Goal: Task Accomplishment & Management: Manage account settings

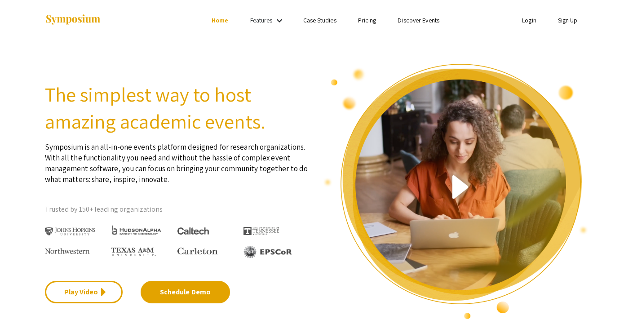
click at [529, 21] on link "Login" at bounding box center [529, 20] width 14 height 8
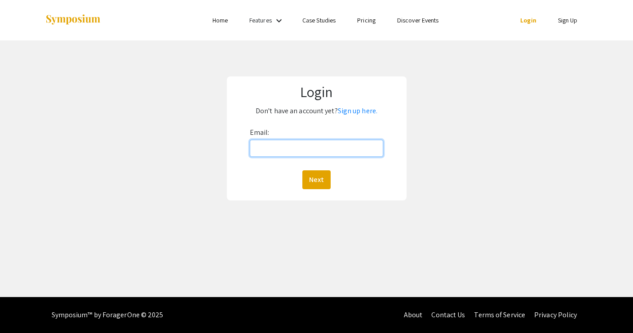
type input "[EMAIL_ADDRESS][DOMAIN_NAME]"
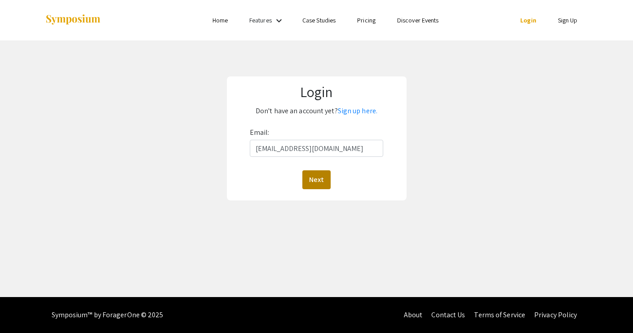
click at [314, 184] on button "Next" at bounding box center [316, 179] width 28 height 19
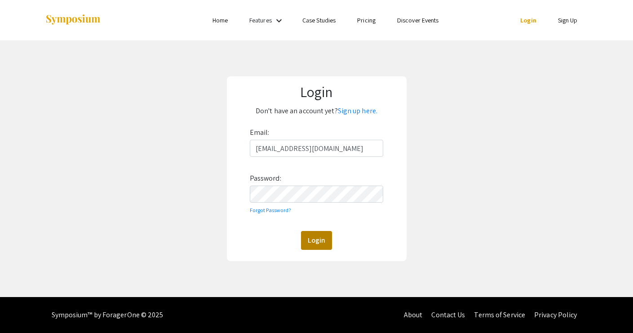
click at [312, 237] on button "Login" at bounding box center [316, 240] width 31 height 19
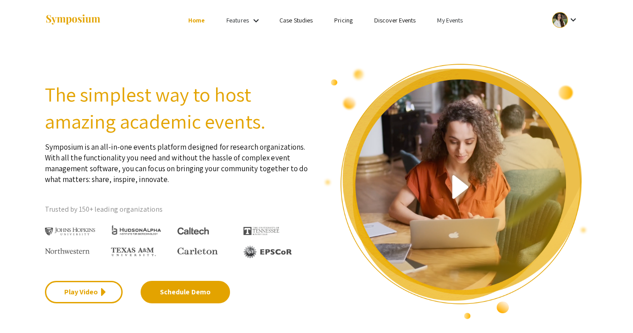
click at [447, 18] on link "My Events" at bounding box center [450, 20] width 26 height 8
click at [447, 37] on button "Events I've organized" at bounding box center [464, 40] width 77 height 22
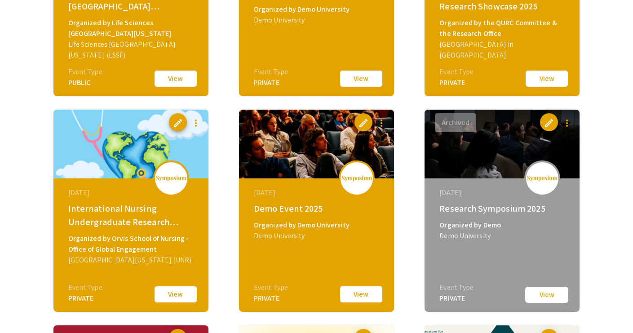
scroll to position [422, 0]
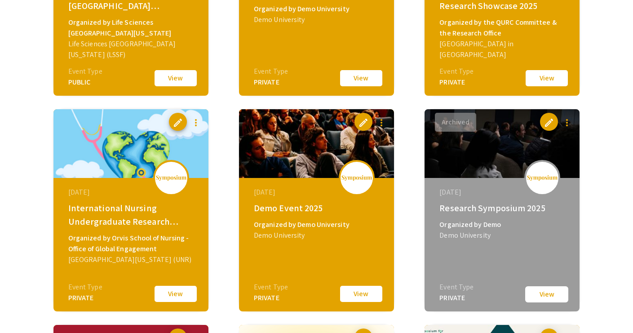
click at [362, 283] on div "[DATE] Demo Event 2025 Organized by Demo University Demo University Event Type …" at bounding box center [317, 234] width 154 height 112
click at [358, 290] on button "View" at bounding box center [360, 293] width 45 height 19
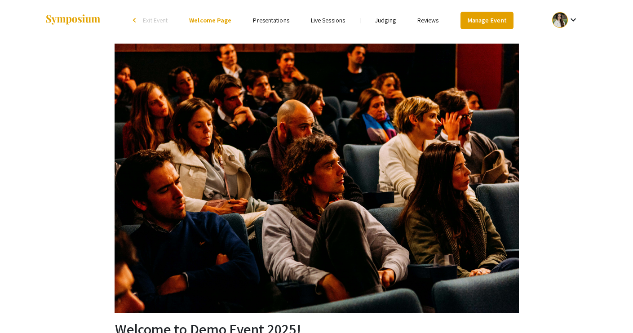
click at [475, 22] on link "Manage Event" at bounding box center [486, 21] width 53 height 18
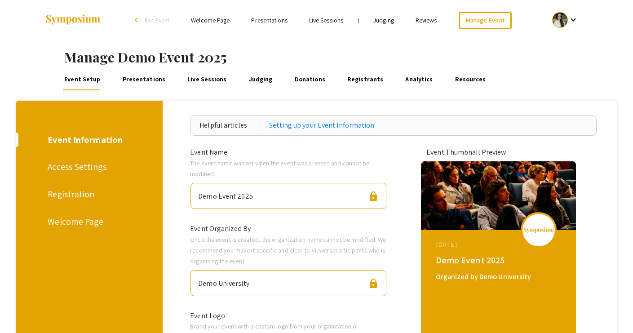
click at [92, 167] on div "Access Settings" at bounding box center [88, 166] width 80 height 13
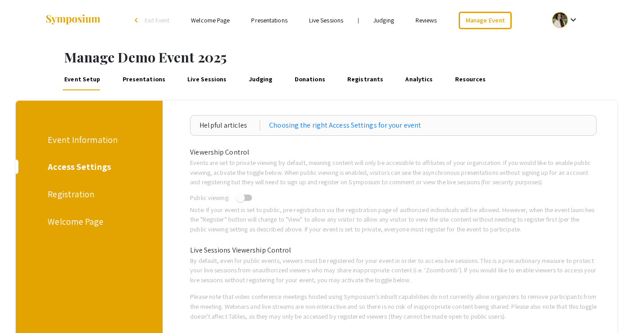
click at [75, 188] on div "Registration" at bounding box center [88, 193] width 80 height 13
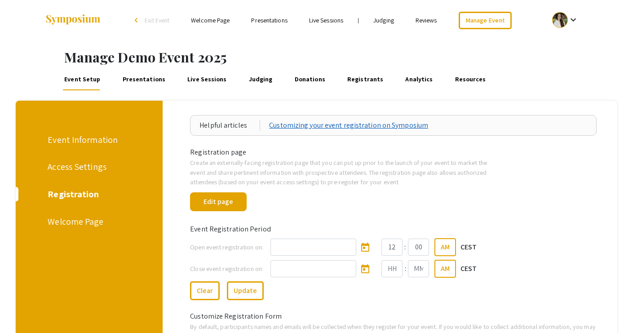
click at [295, 127] on link "Customizing your event registration on Symposium" at bounding box center [348, 125] width 159 height 11
click at [77, 219] on div "Welcome Page" at bounding box center [88, 221] width 80 height 13
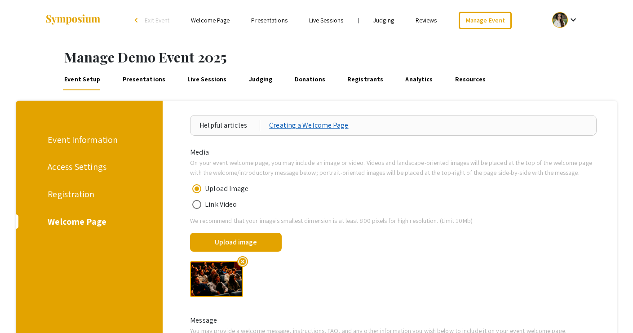
click at [297, 127] on link "Creating a Welcome Page" at bounding box center [308, 125] width 79 height 11
click at [79, 169] on div "Access Settings" at bounding box center [88, 166] width 80 height 13
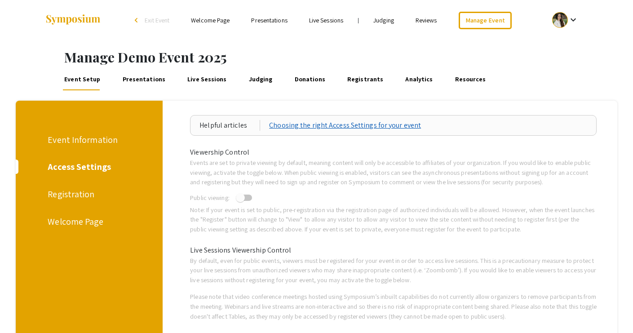
click at [281, 125] on link "Choosing the right Access Settings for your event" at bounding box center [345, 125] width 152 height 11
click at [84, 138] on div "Event Information" at bounding box center [88, 139] width 80 height 13
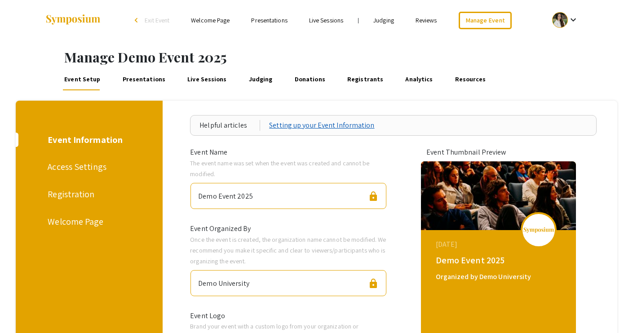
click at [285, 127] on link "Setting up your Event Information" at bounding box center [321, 125] width 105 height 11
click at [132, 80] on link "Presentations" at bounding box center [144, 80] width 46 height 22
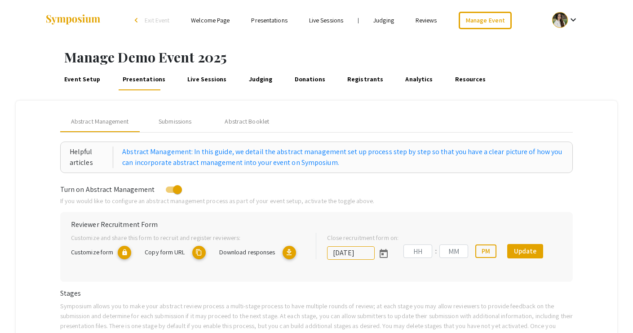
type input "[DATE]"
type input "07"
type input "00"
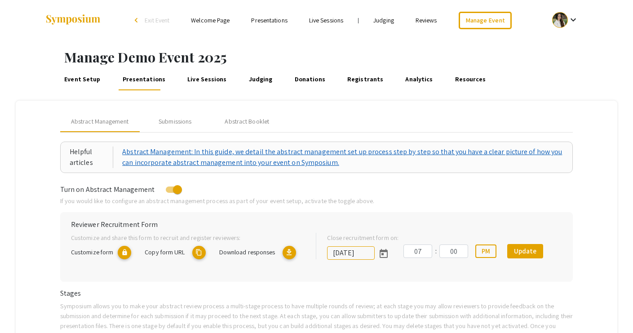
click at [187, 153] on link "Abstract Management: In this guide, we detail the abstract management set up pr…" at bounding box center [342, 157] width 441 height 22
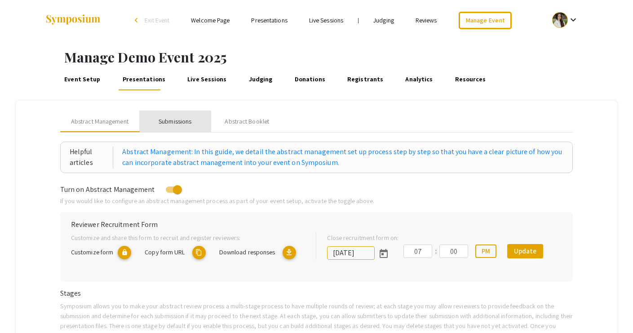
click at [187, 122] on div "Submissions" at bounding box center [174, 121] width 33 height 9
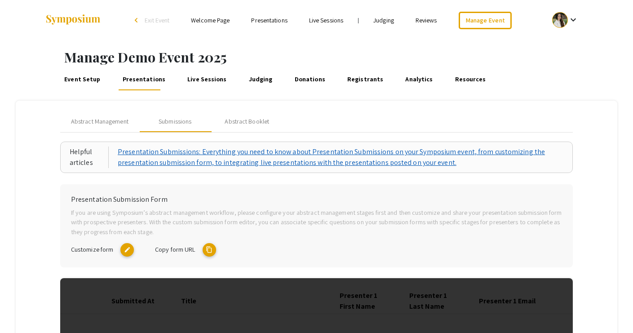
click at [240, 156] on link "Presentation Submissions: Everything you need to know about Presentation Submis…" at bounding box center [340, 157] width 445 height 22
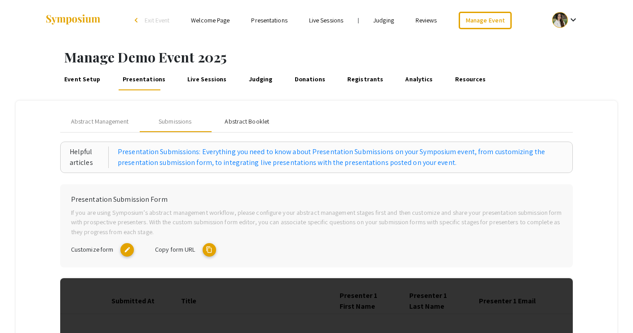
click at [251, 118] on div "Abstract Booklet" at bounding box center [246, 121] width 44 height 9
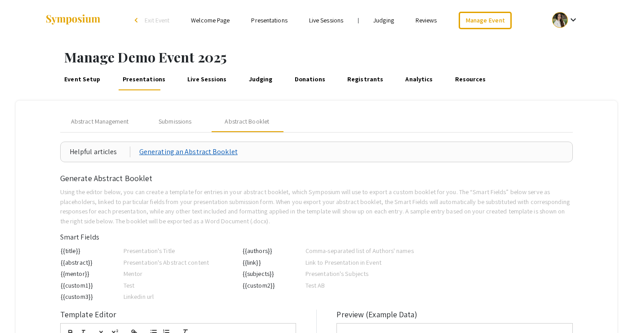
click at [215, 153] on link "Generating an Abstract Booklet" at bounding box center [188, 151] width 98 height 11
click at [187, 79] on link "Live Sessions" at bounding box center [207, 80] width 42 height 22
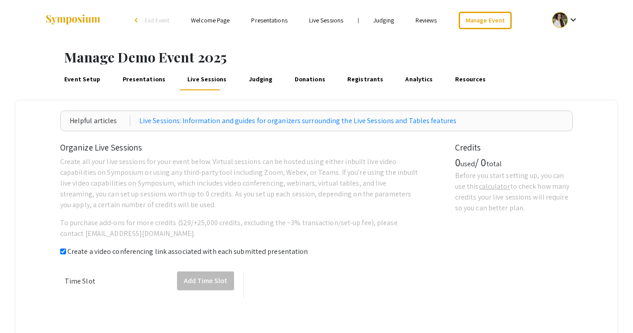
checkbox input "true"
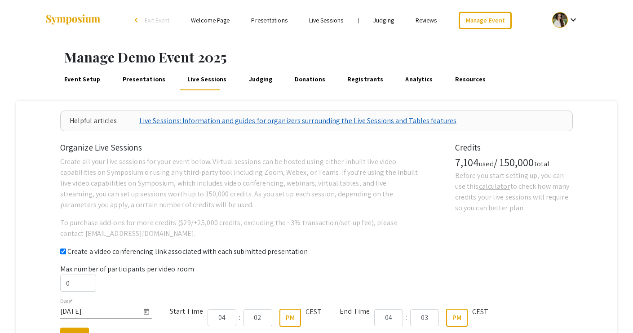
click at [155, 119] on link "Live Sessions: Information and guides for organizers surrounding the Live Sessi…" at bounding box center [297, 120] width 317 height 11
click at [250, 75] on link "Judging" at bounding box center [260, 80] width 27 height 22
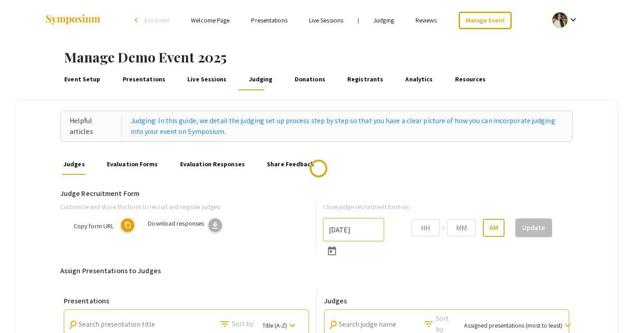
type input "[DATE]"
type input "07"
type input "43"
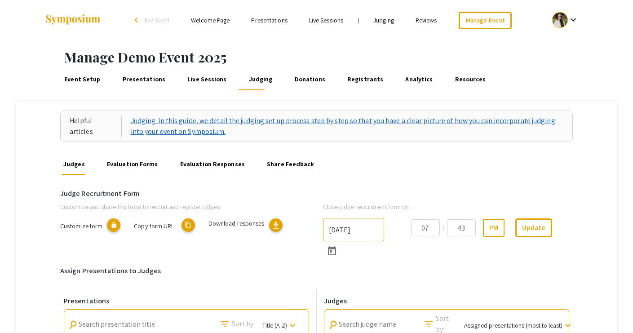
click at [182, 124] on link "Judging: In this guide, we detail the judging set up process step by step so th…" at bounding box center [347, 126] width 433 height 22
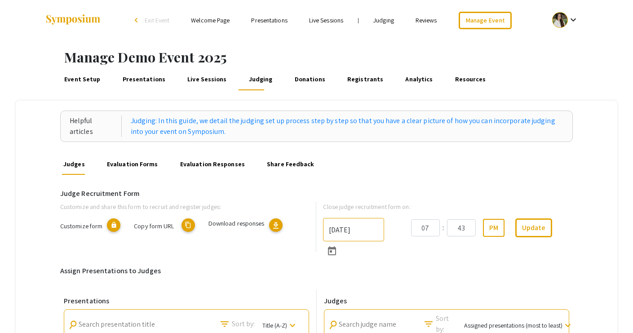
click at [300, 82] on link "Donations" at bounding box center [310, 80] width 34 height 22
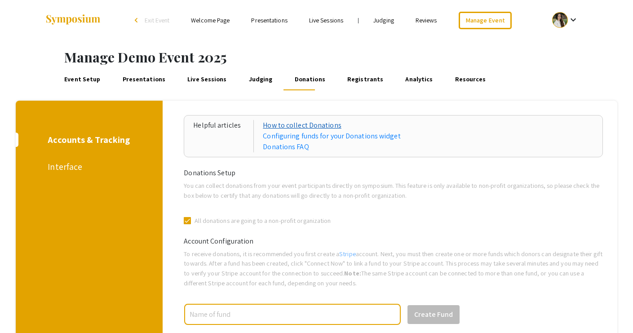
click at [289, 126] on link "How to collect Donations" at bounding box center [331, 125] width 137 height 11
click at [286, 136] on link "Configuring funds for your Donations widget" at bounding box center [331, 136] width 137 height 11
click at [278, 151] on link "Donations FAQ" at bounding box center [331, 146] width 137 height 11
click at [347, 79] on link "Registrants" at bounding box center [365, 80] width 39 height 22
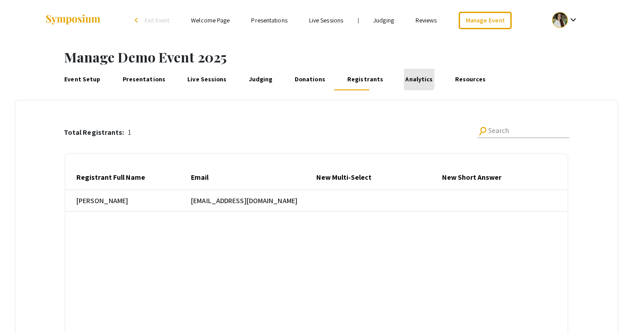
click at [404, 77] on link "Analytics" at bounding box center [419, 80] width 31 height 22
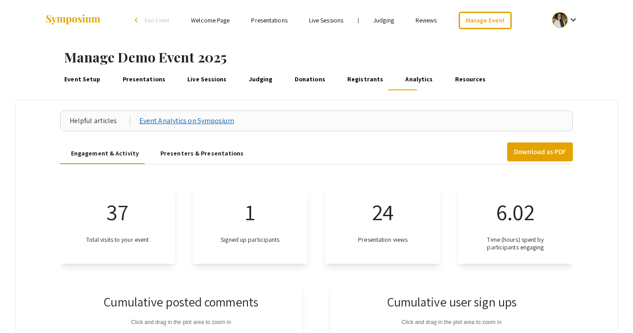
click at [173, 122] on link "Event Analytics on Symposium" at bounding box center [186, 120] width 95 height 11
click at [453, 81] on link "Resources" at bounding box center [470, 80] width 34 height 22
click at [203, 76] on link "Live Sessions" at bounding box center [207, 80] width 42 height 22
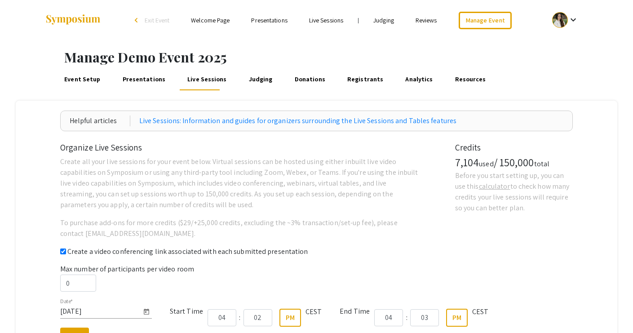
checkbox input "true"
click at [137, 81] on link "Presentations" at bounding box center [144, 80] width 46 height 22
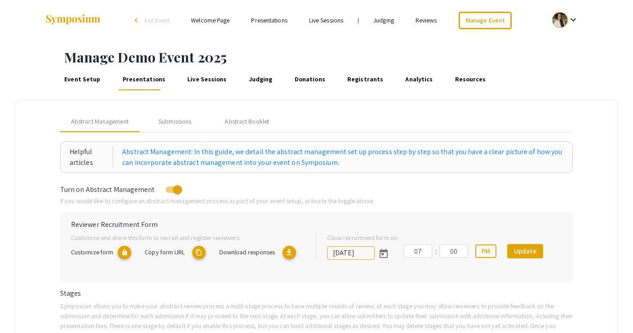
click at [92, 79] on link "Event Setup" at bounding box center [82, 80] width 39 height 22
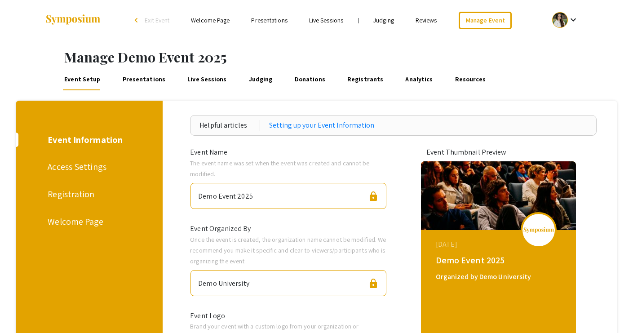
click at [73, 200] on div "Registration" at bounding box center [88, 193] width 80 height 13
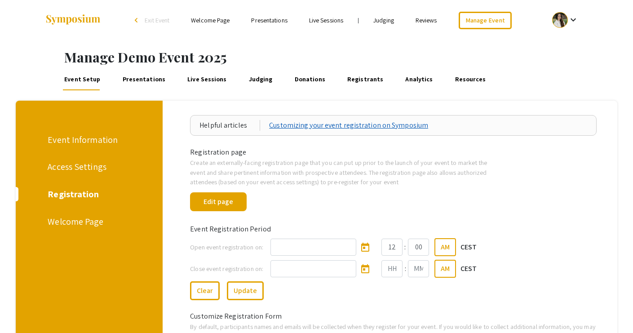
click at [290, 127] on link "Customizing your event registration on Symposium" at bounding box center [348, 125] width 159 height 11
click at [148, 24] on span "Exit Event" at bounding box center [157, 20] width 25 height 8
